Goal: Information Seeking & Learning: Learn about a topic

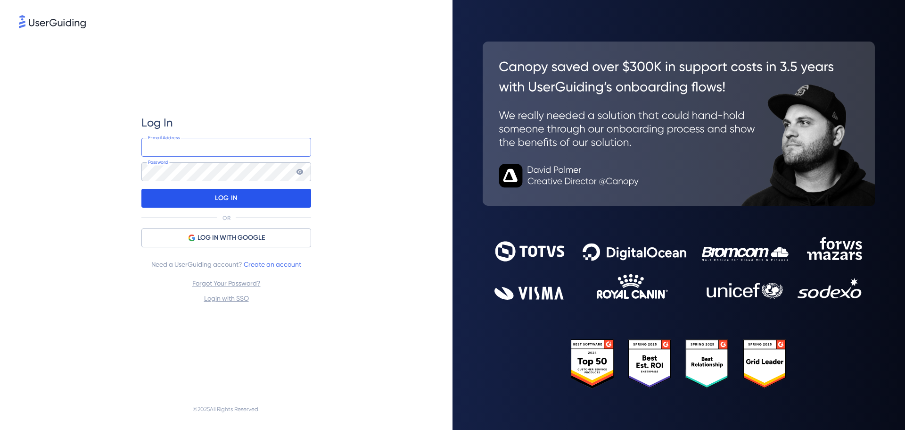
type input "[EMAIL_ADDRESS][DOMAIN_NAME]"
click at [277, 207] on div "LOG IN" at bounding box center [226, 198] width 170 height 19
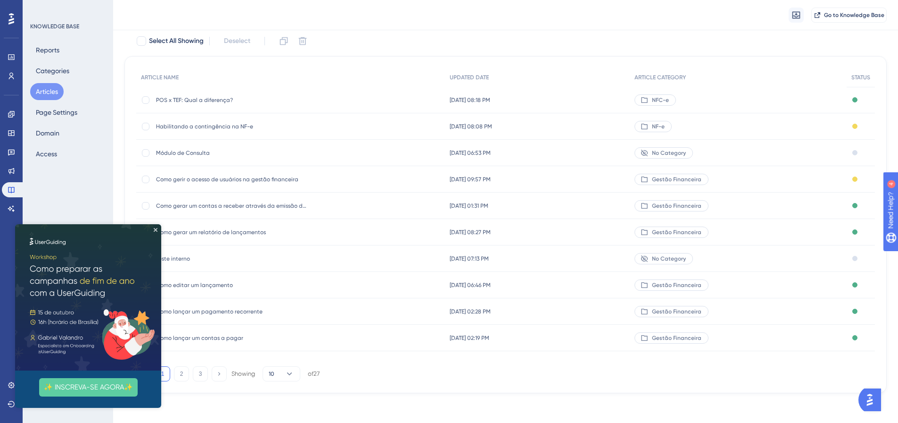
scroll to position [58, 0]
click at [157, 226] on img at bounding box center [88, 297] width 146 height 146
click at [156, 226] on img at bounding box center [88, 297] width 146 height 146
click at [156, 230] on icon "Close Preview" at bounding box center [156, 230] width 4 height 4
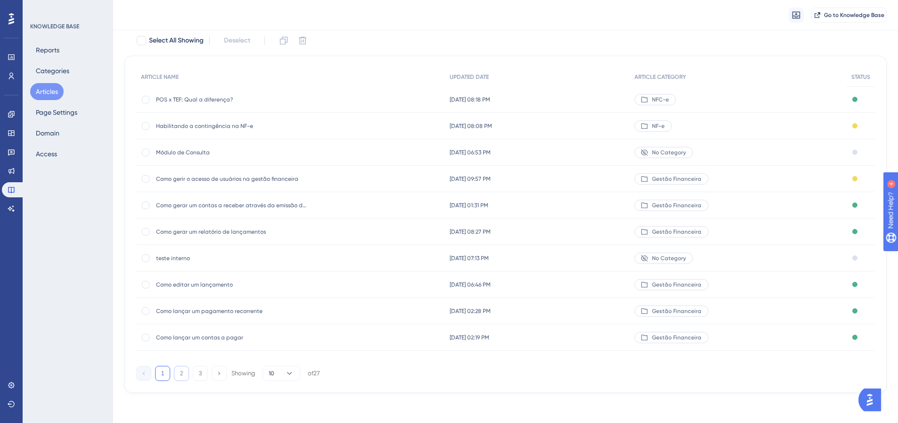
click at [181, 374] on button "2" at bounding box center [181, 372] width 15 height 15
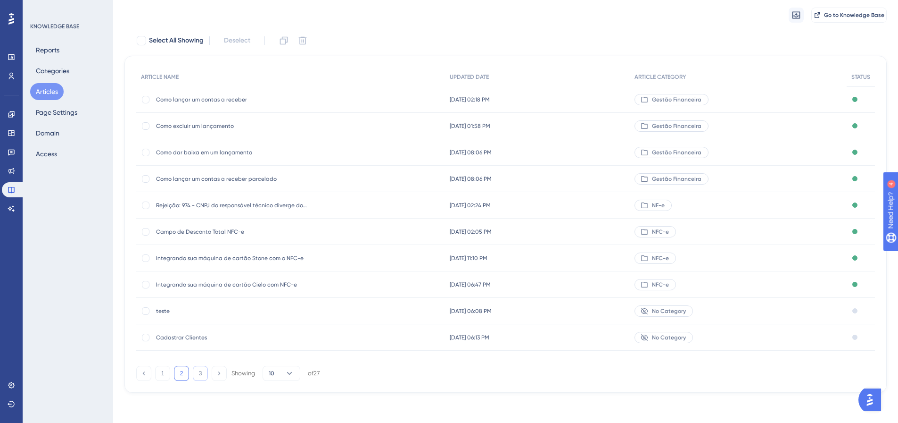
click at [201, 378] on button "3" at bounding box center [200, 372] width 15 height 15
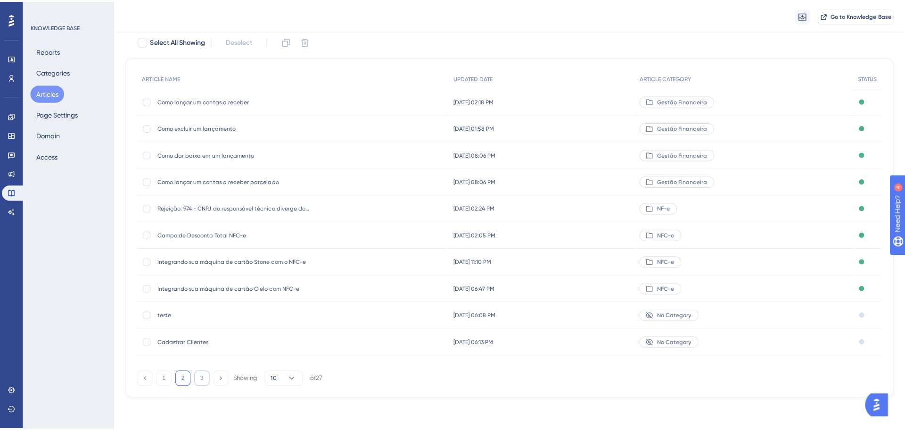
scroll to position [0, 0]
